Goal: Find specific page/section: Find specific page/section

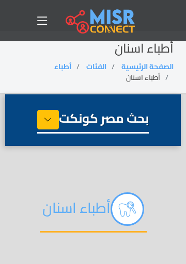
select select "*****"
select select "**********"
